Goal: Communication & Community: Answer question/provide support

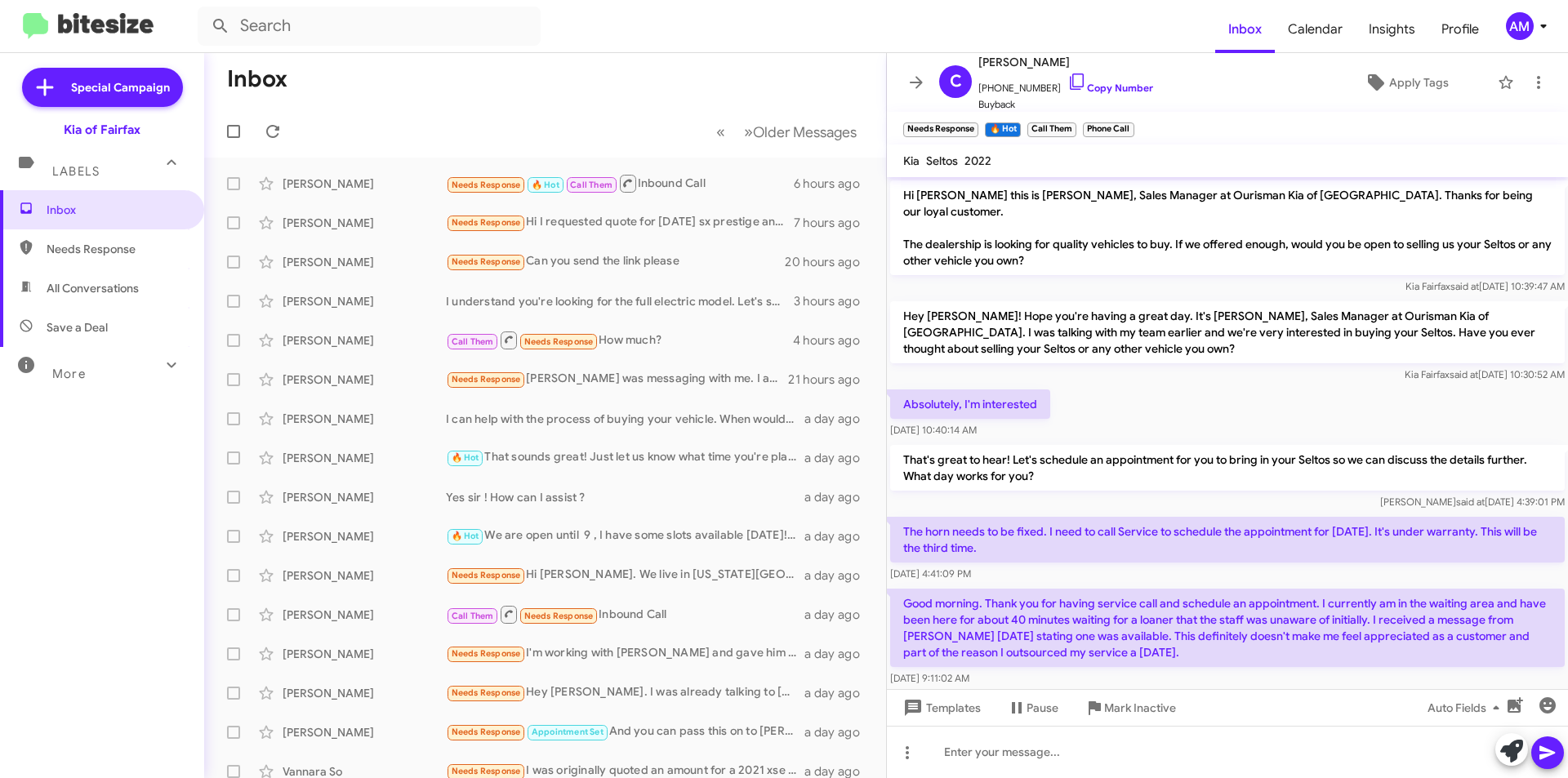
scroll to position [43, 0]
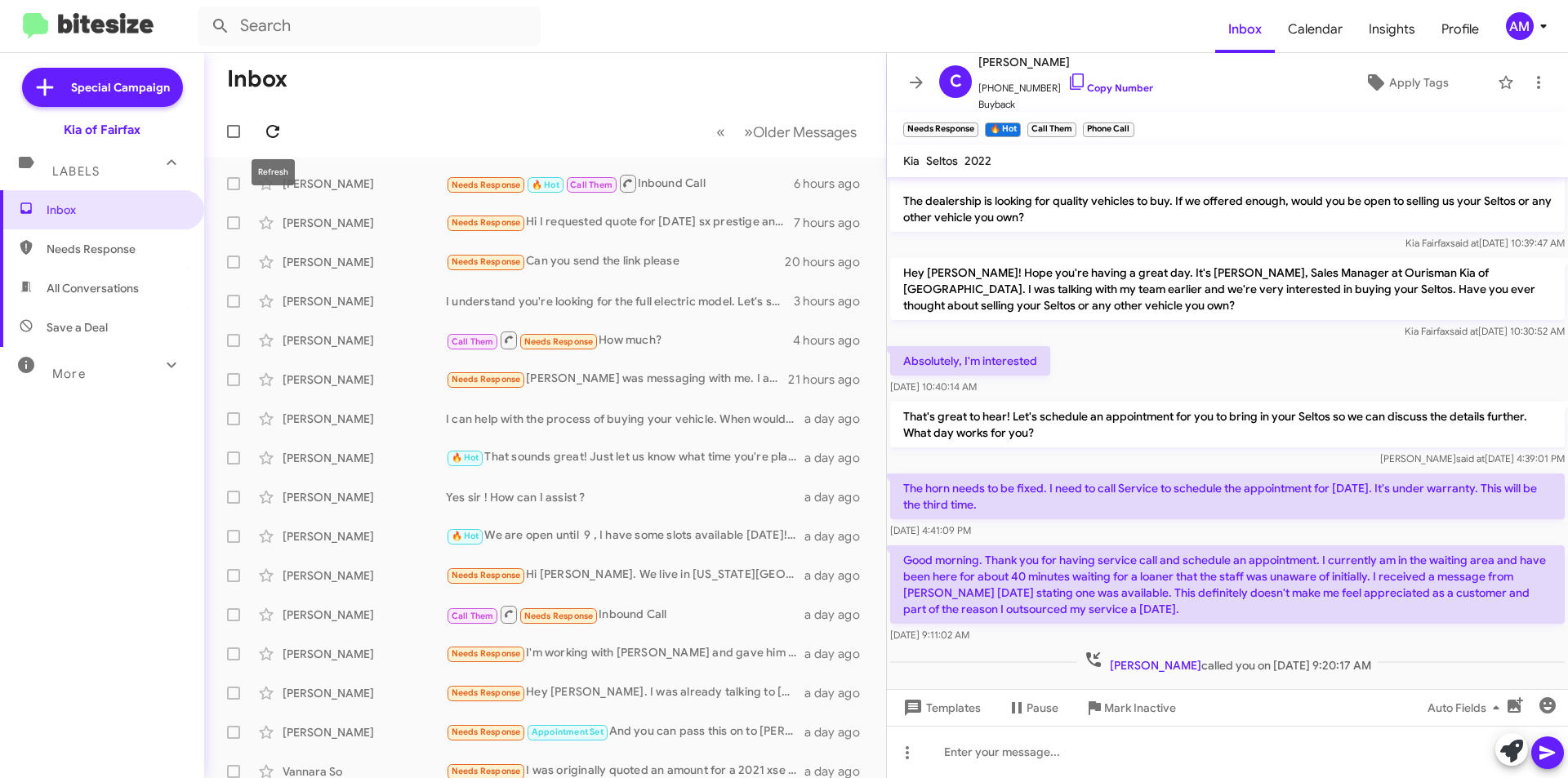
drag, startPoint x: 277, startPoint y: 125, endPoint x: 284, endPoint y: 134, distance: 11.4
click at [277, 126] on icon at bounding box center [272, 131] width 20 height 20
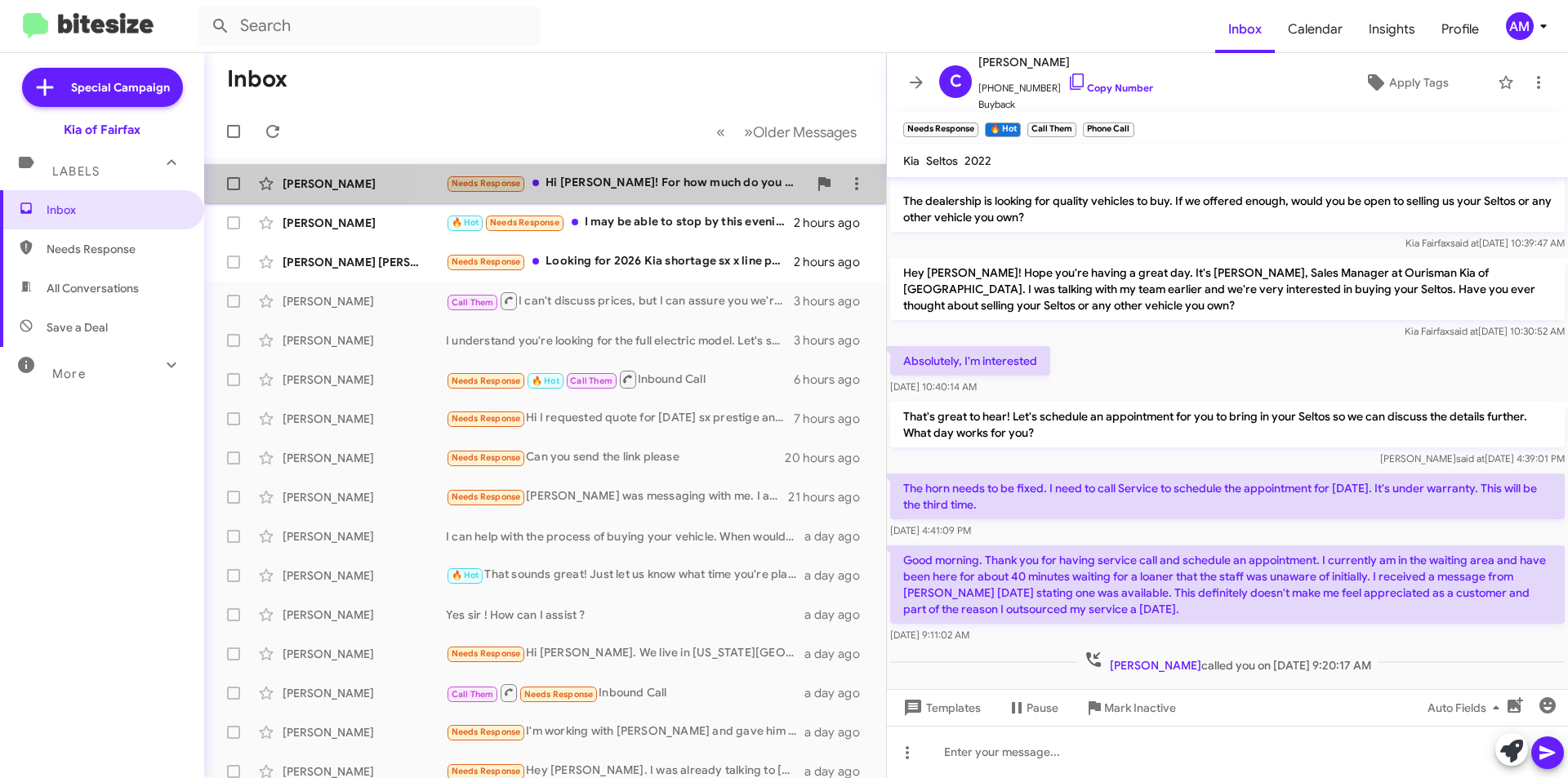
click at [696, 182] on div "Needs Response Hi [PERSON_NAME]! For how much do you want to buy it?" at bounding box center [626, 184] width 362 height 19
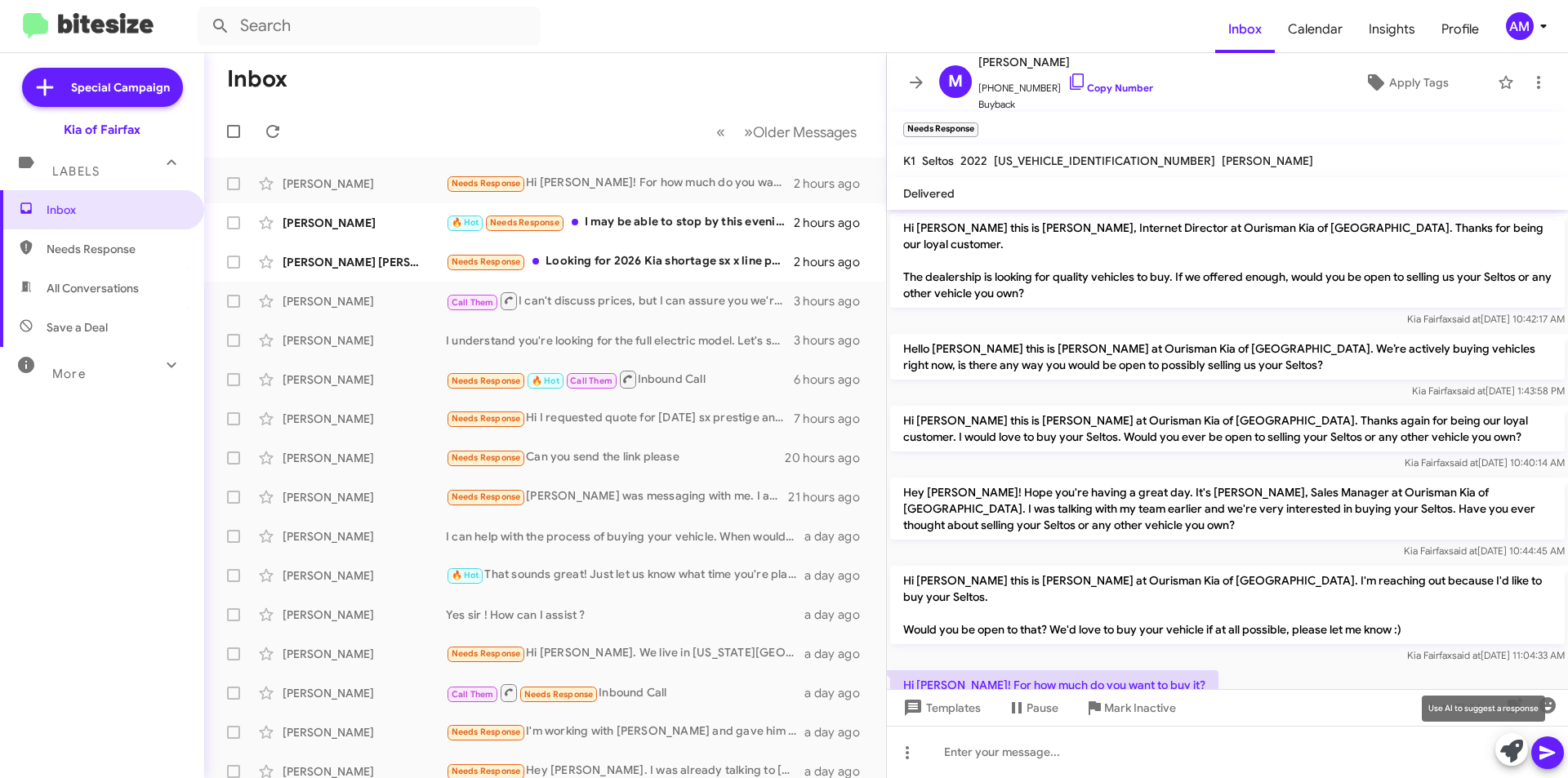
click at [1513, 754] on icon at bounding box center [1511, 751] width 23 height 23
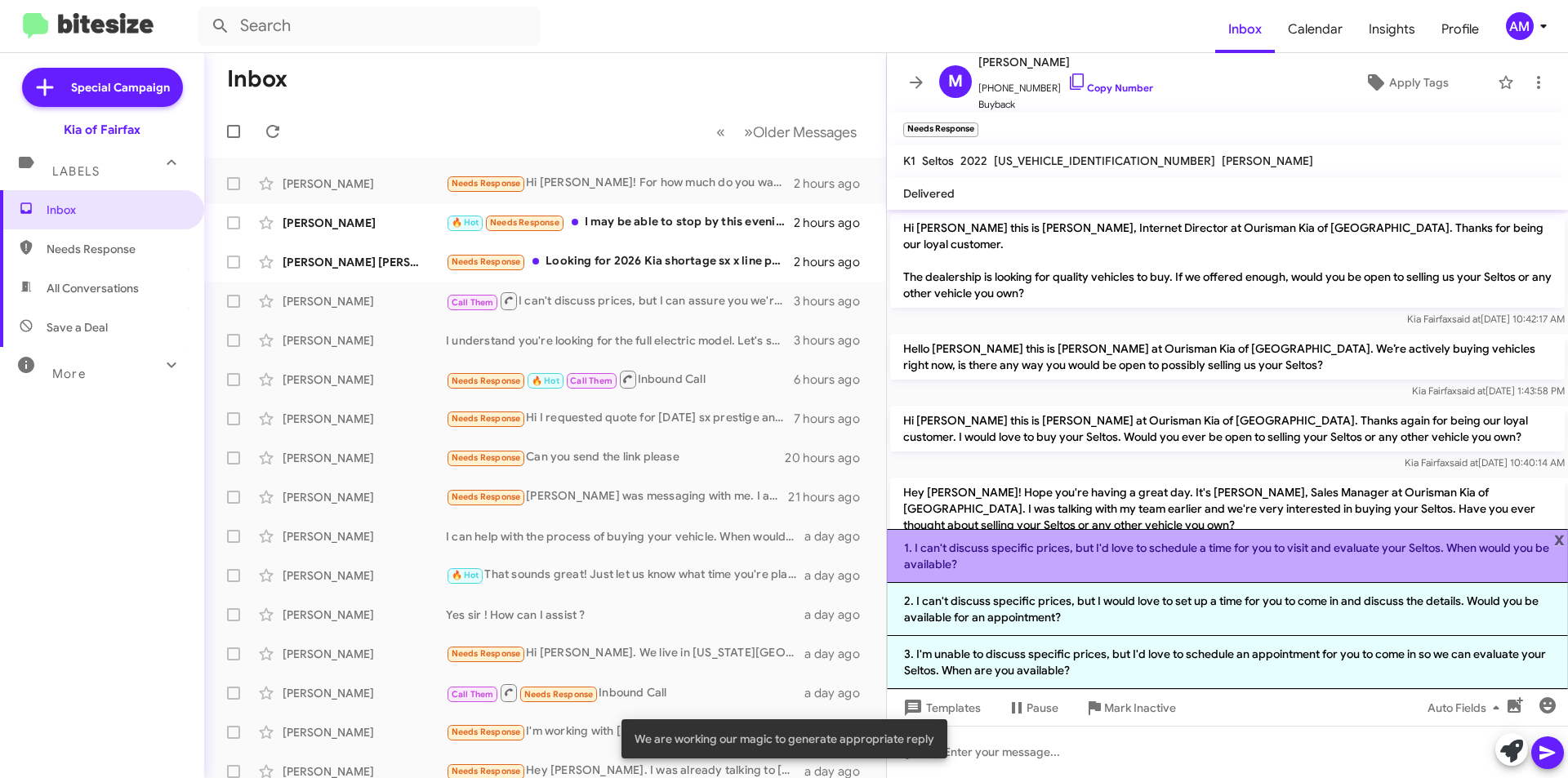
click at [1102, 549] on li "1. I can't discuss specific prices, but I'd love to schedule a time for you to …" at bounding box center [1226, 556] width 681 height 54
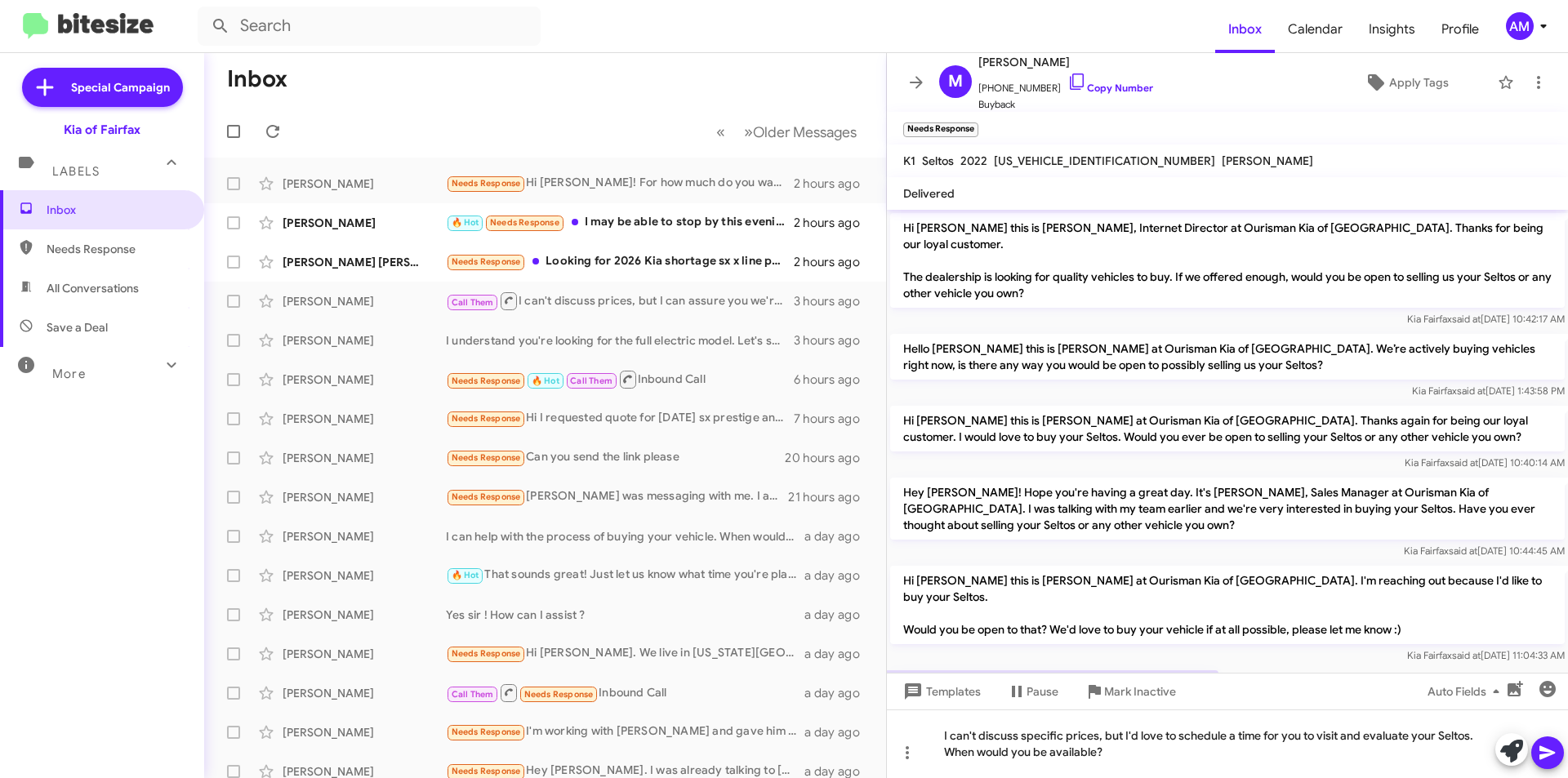
click at [1542, 752] on icon at bounding box center [1547, 752] width 20 height 20
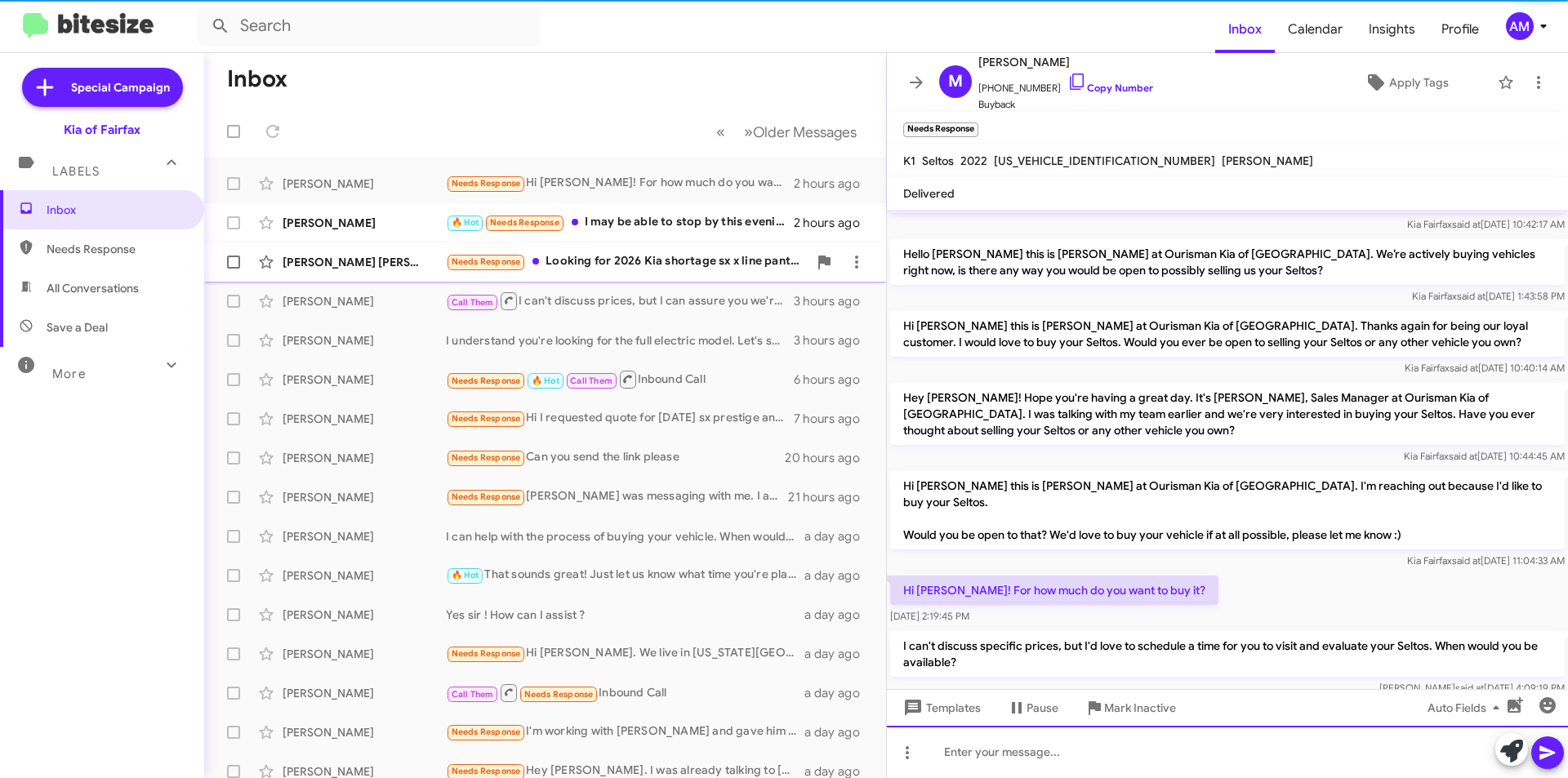
scroll to position [101, 0]
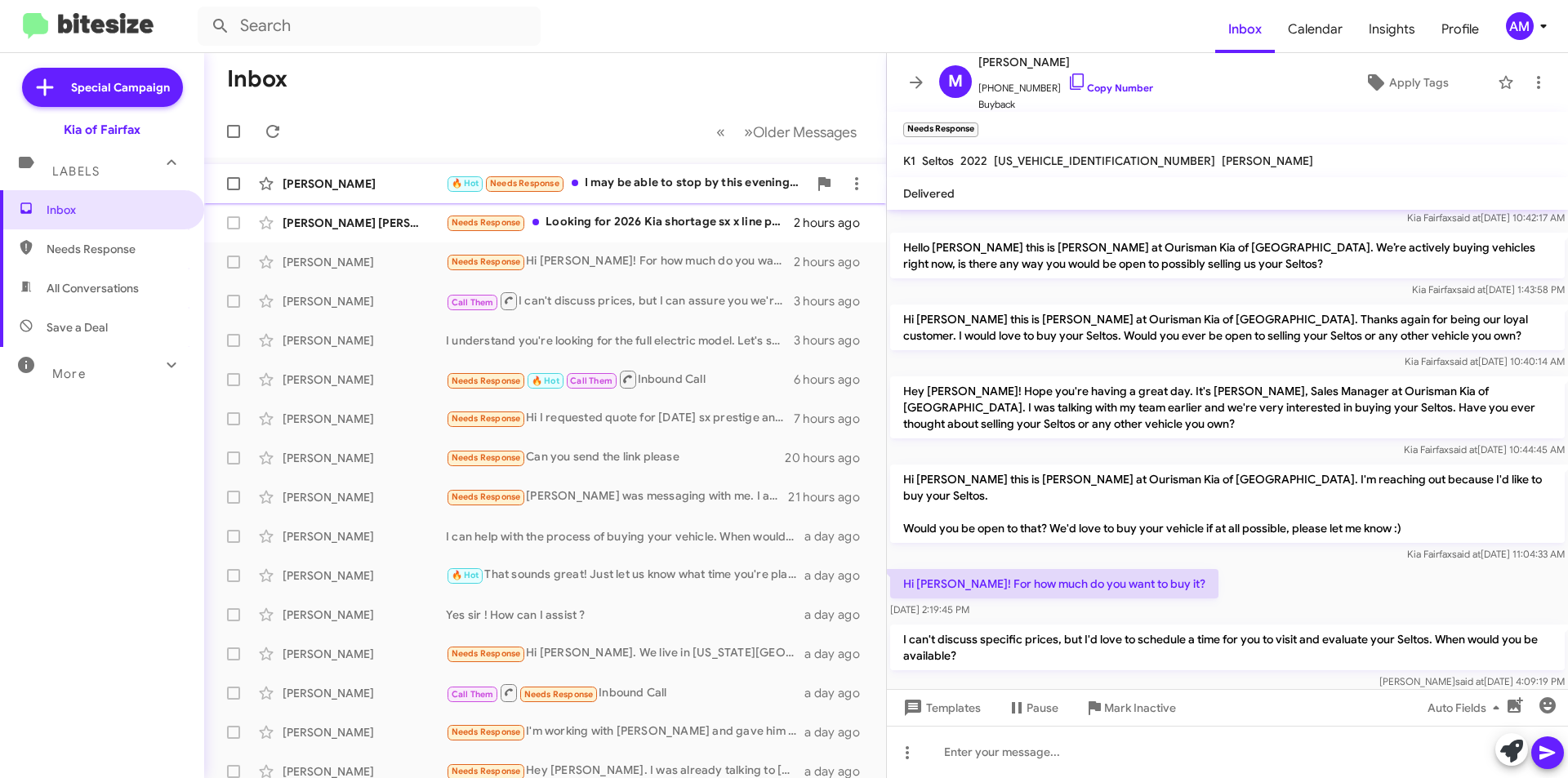
click at [629, 171] on div "[PERSON_NAME] 🔥 Hot Needs Response I may be able to stop by this evening around…" at bounding box center [545, 184] width 656 height 32
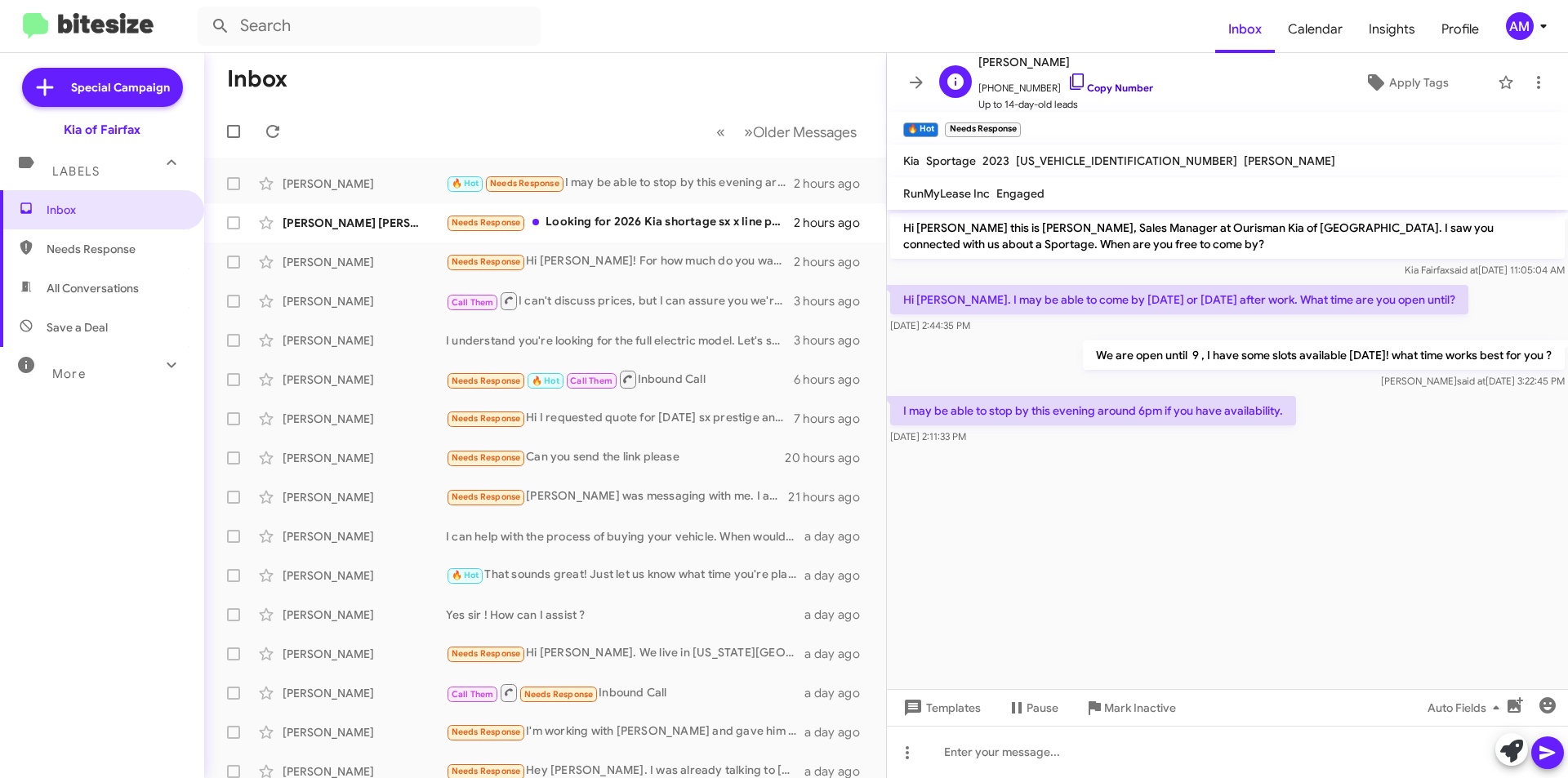
click at [1107, 89] on link "Copy Number" at bounding box center [1110, 88] width 86 height 12
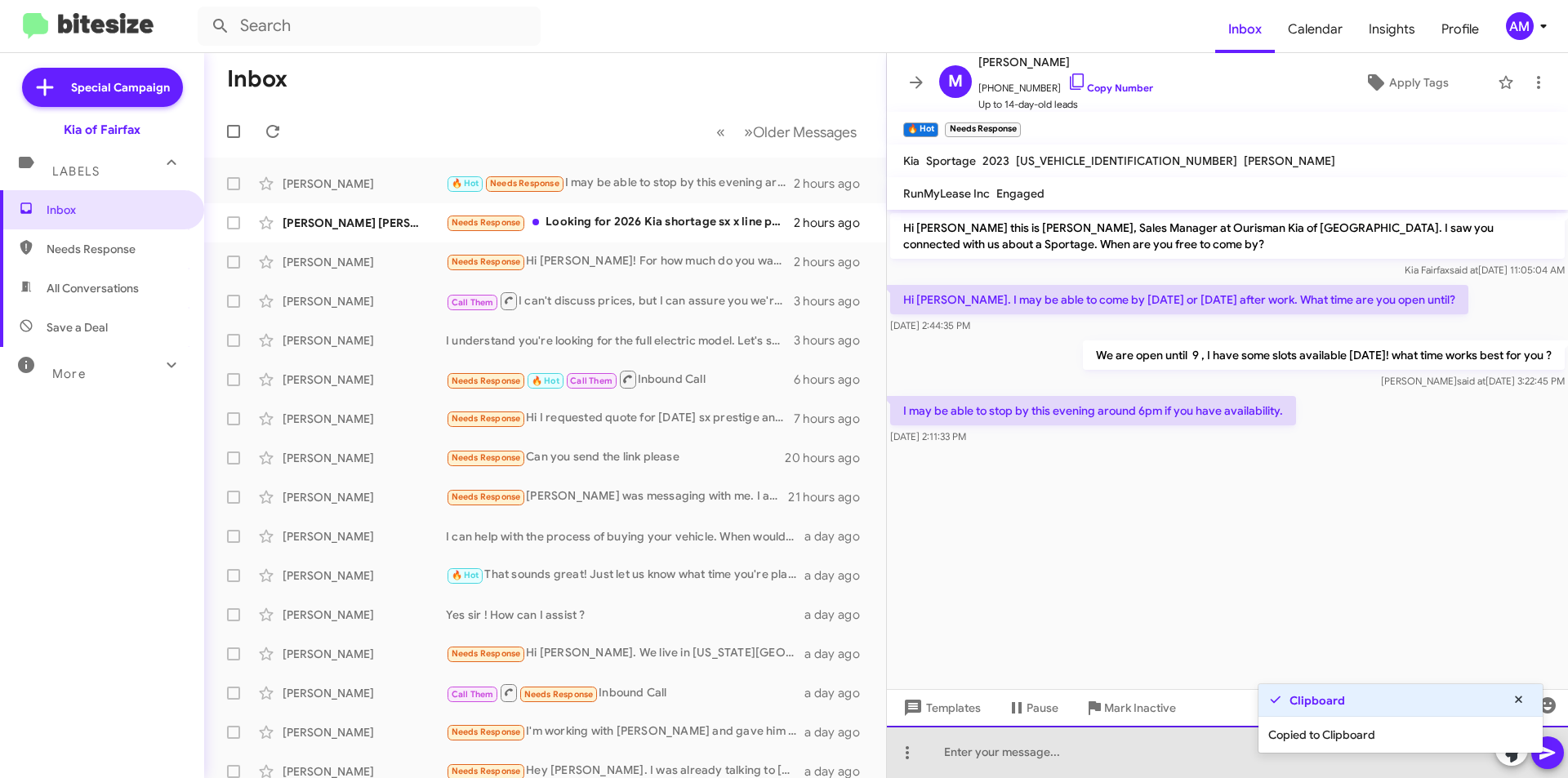
click at [1104, 760] on div at bounding box center [1226, 751] width 681 height 52
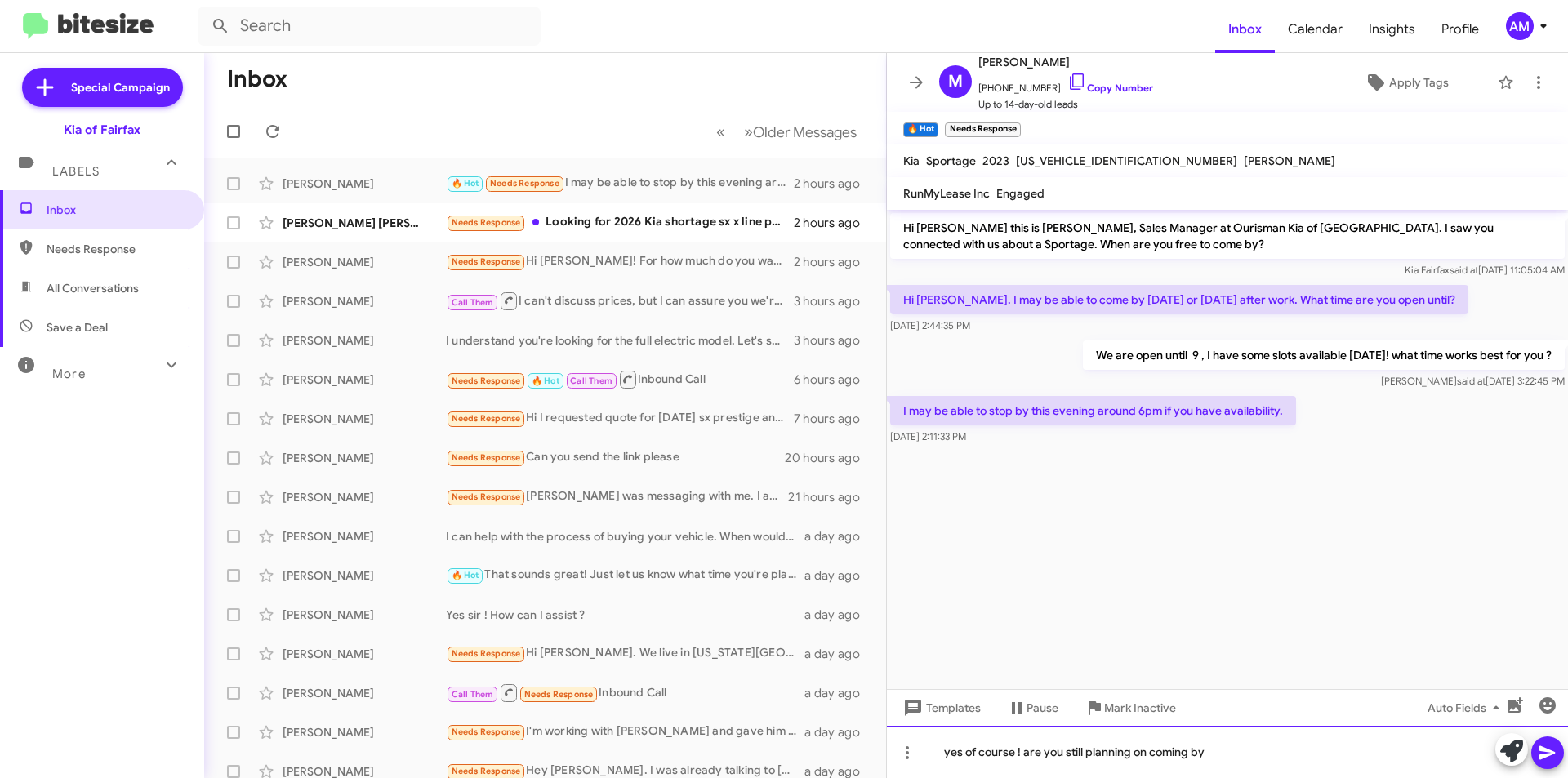
click at [1226, 757] on div "yes of course ! are you still planning on coming by" at bounding box center [1226, 751] width 681 height 52
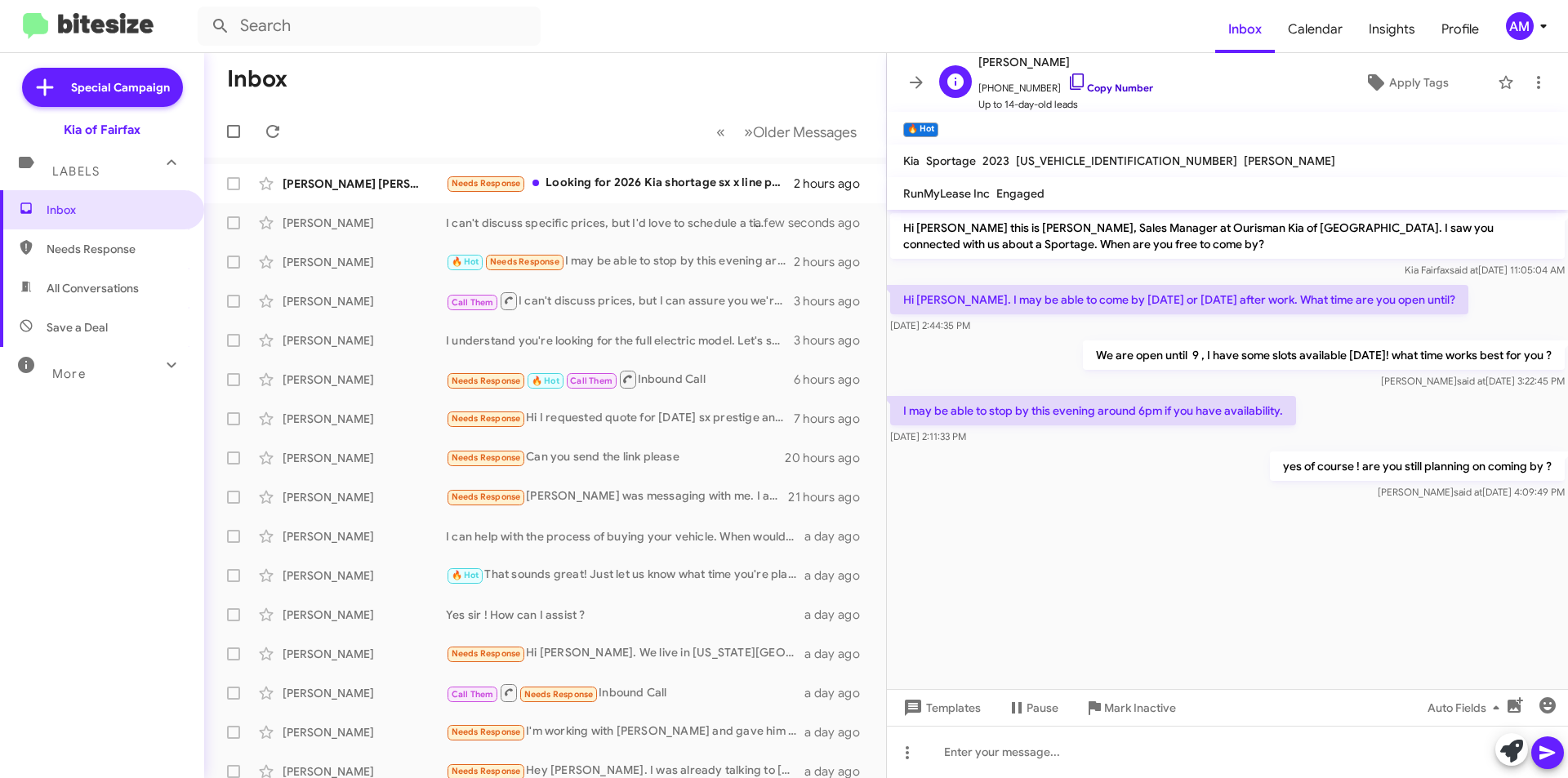
click at [1096, 87] on link "Copy Number" at bounding box center [1110, 88] width 86 height 12
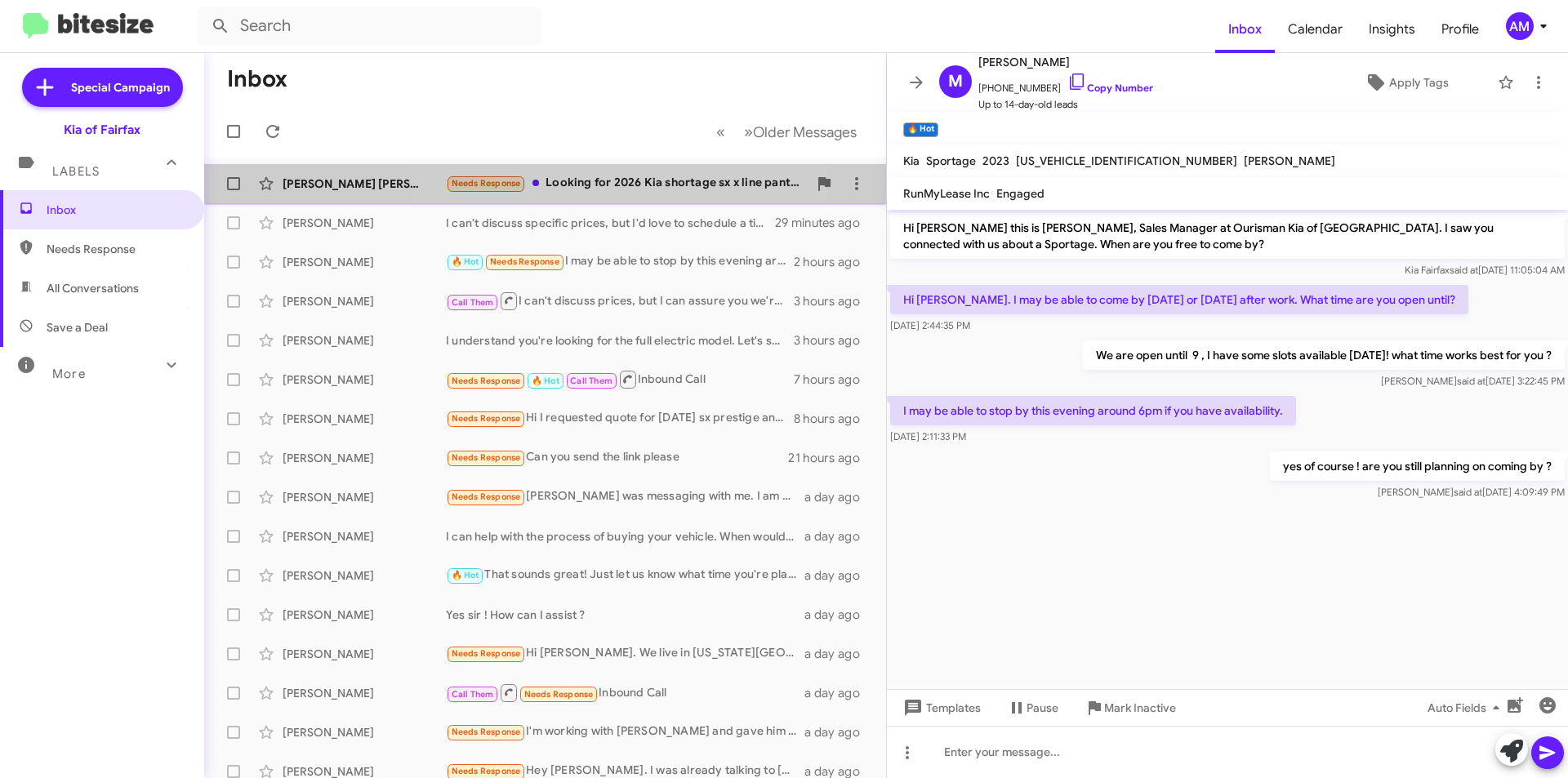
click at [584, 178] on div "Needs Response Looking for 2026 Kia shortage sx x line pantenera" at bounding box center [626, 184] width 362 height 19
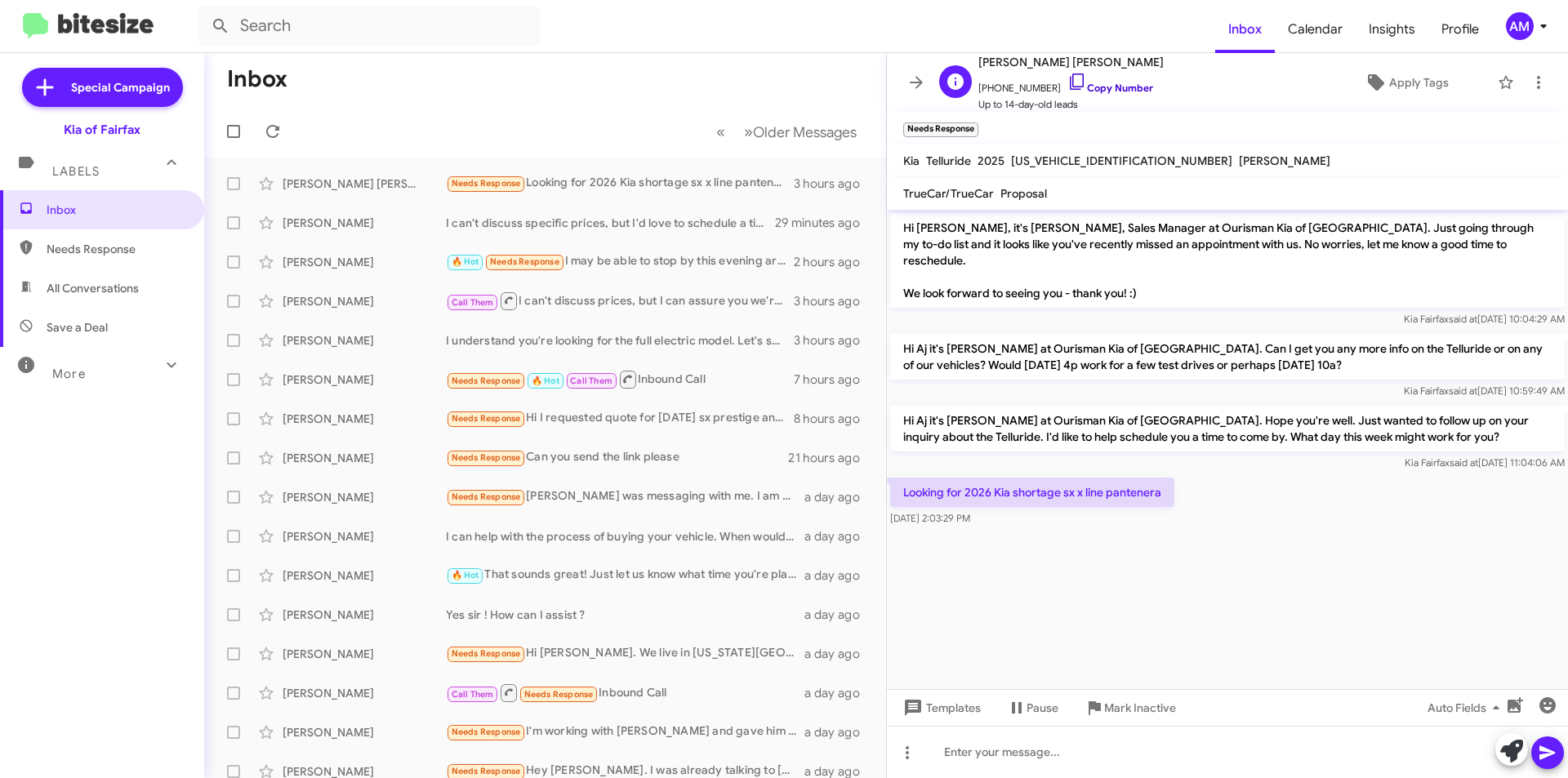
click at [1120, 86] on link "Copy Number" at bounding box center [1110, 88] width 86 height 12
